Goal: Navigation & Orientation: Find specific page/section

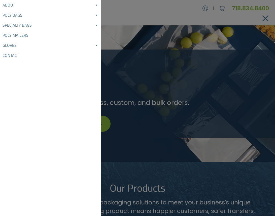
click at [96, 26] on span at bounding box center [96, 25] width 4 height 10
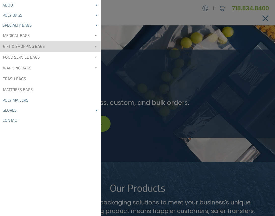
click at [22, 46] on link "Gift & Shopping Bags" at bounding box center [50, 46] width 101 height 11
click at [17, 47] on link "Gift & Shopping Bags" at bounding box center [50, 46] width 101 height 11
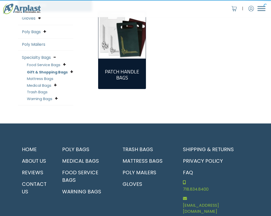
scroll to position [151, 0]
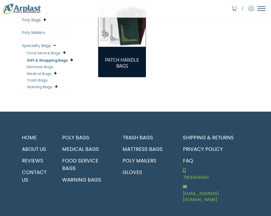
click at [71, 60] on span at bounding box center [71, 60] width 3 height 7
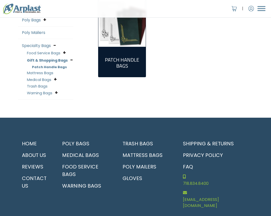
click at [59, 67] on link "Patch Handle Bags" at bounding box center [49, 67] width 35 height 5
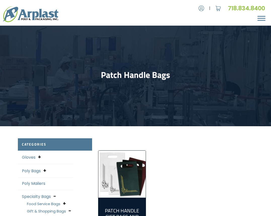
click at [254, 17] on div "About About Arplast Poly & Packaging FAQ Reviews Poly Bags Reclosable Poly Bags…" at bounding box center [135, 14] width 271 height 18
click at [261, 17] on span "Menu" at bounding box center [261, 16] width 8 height 1
